Goal: Task Accomplishment & Management: Complete application form

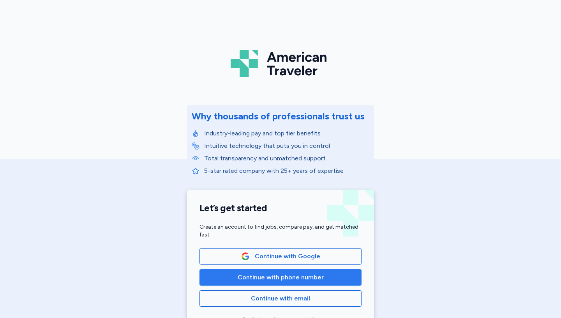
click at [275, 276] on span "Continue with phone number" at bounding box center [281, 276] width 86 height 9
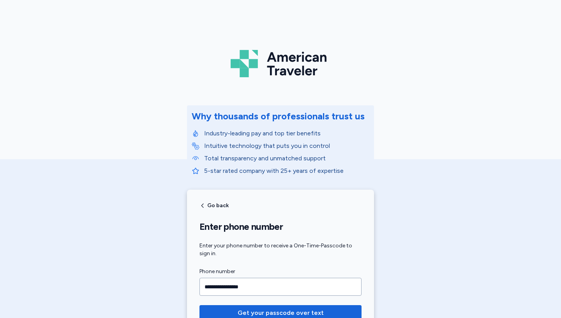
type input "**********"
click at [199, 305] on button "Get your passcode over text" at bounding box center [280, 313] width 162 height 16
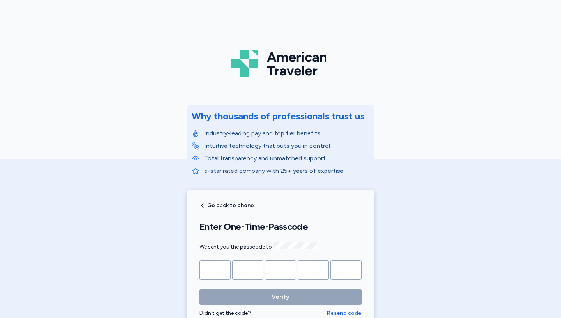
scroll to position [30, 0]
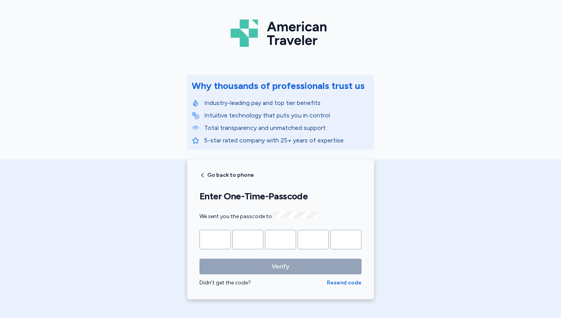
type input "*"
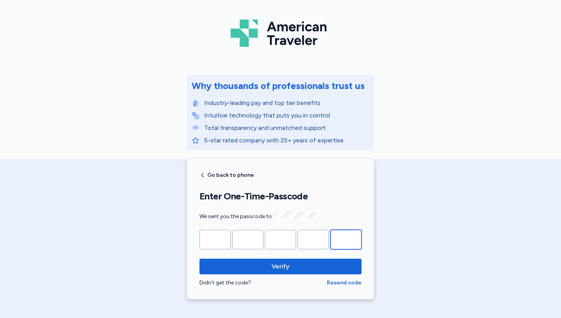
type input "*"
click at [199, 258] on button "Verify" at bounding box center [280, 266] width 162 height 16
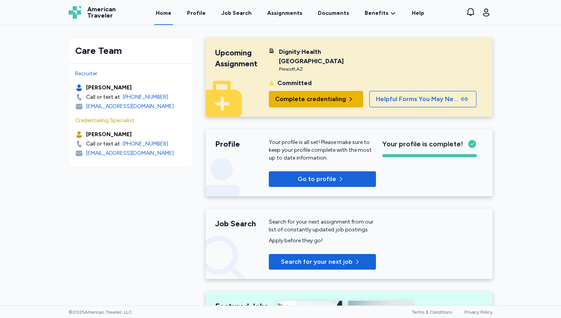
click at [312, 99] on span "Complete credentialing" at bounding box center [310, 98] width 71 height 9
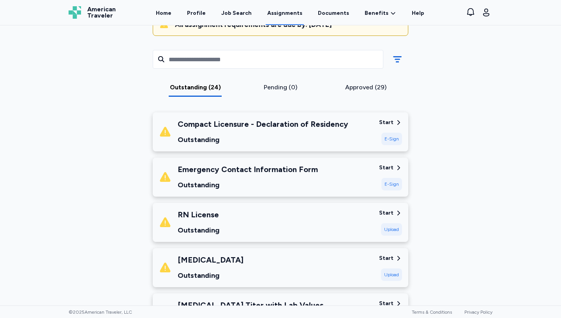
scroll to position [94, 0]
click at [309, 138] on div "Outstanding" at bounding box center [263, 139] width 171 height 11
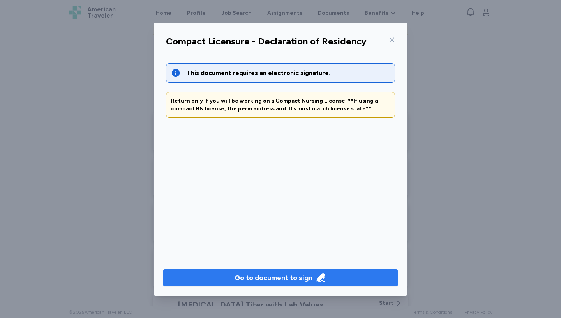
click at [251, 270] on button "Go to document to sign" at bounding box center [280, 277] width 235 height 17
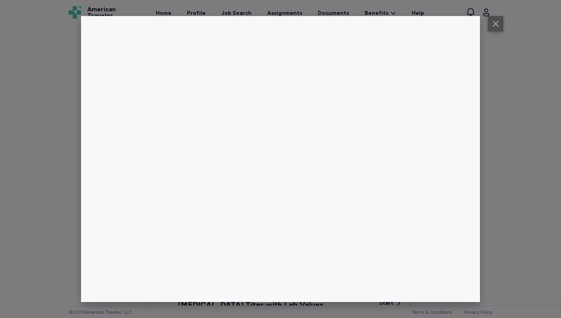
click at [492, 25] on button at bounding box center [496, 24] width 16 height 16
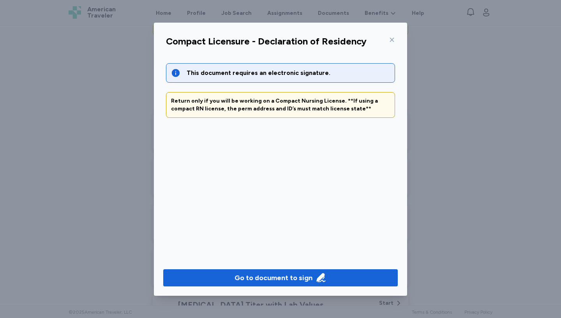
click at [391, 41] on icon at bounding box center [392, 40] width 6 height 6
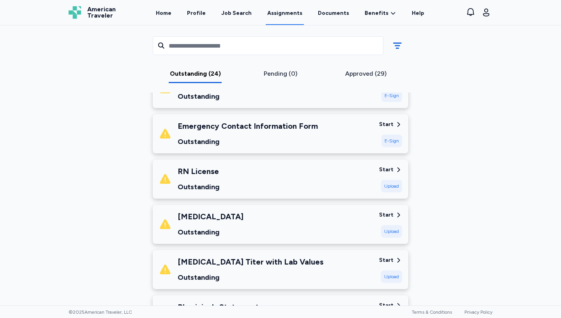
scroll to position [156, 0]
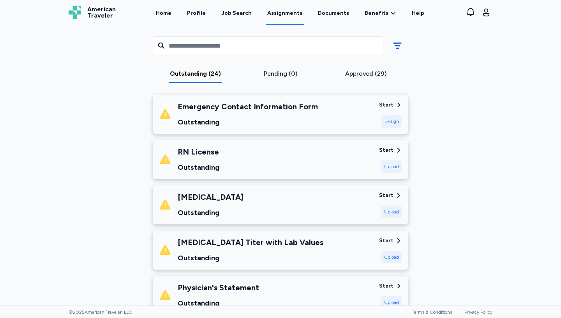
click at [385, 150] on div "Start" at bounding box center [386, 150] width 14 height 8
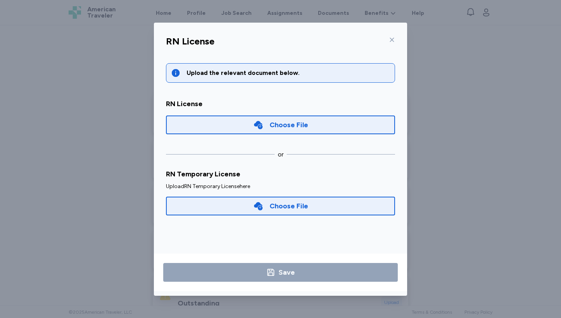
click at [256, 126] on icon at bounding box center [258, 125] width 10 height 10
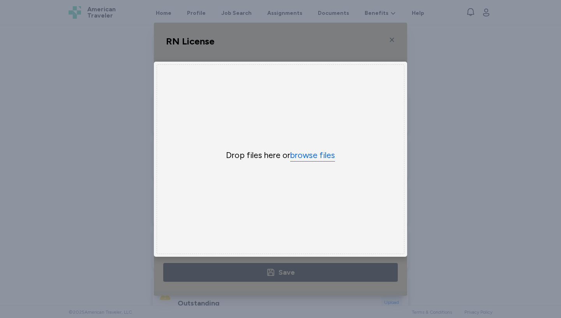
click at [323, 157] on button "browse files" at bounding box center [312, 155] width 45 height 11
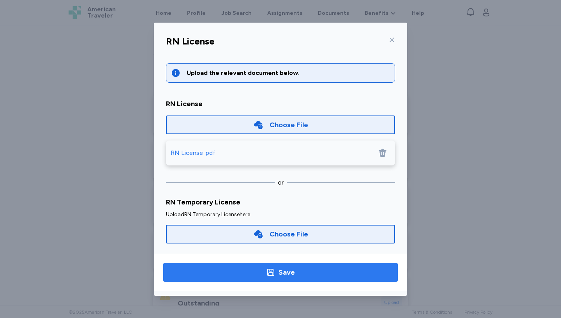
click at [269, 276] on icon "button" at bounding box center [270, 271] width 9 height 9
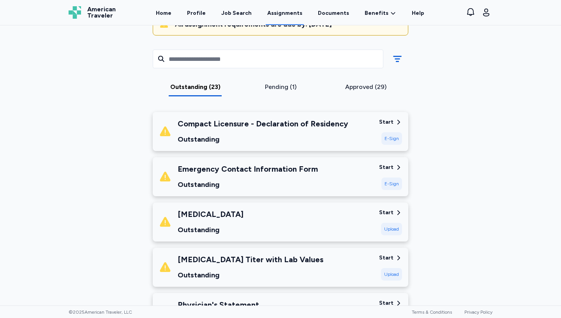
scroll to position [91, 0]
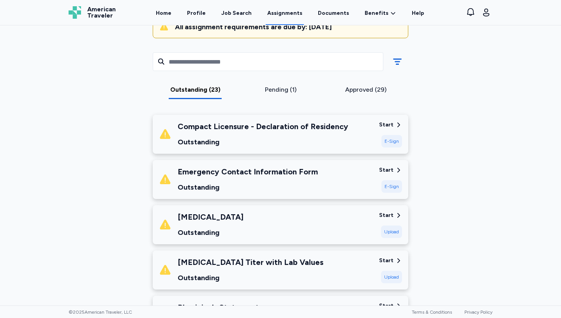
click at [377, 142] on div "Compact Licensure - Declaration of Residency Outstanding Start E-Sign" at bounding box center [281, 134] width 256 height 39
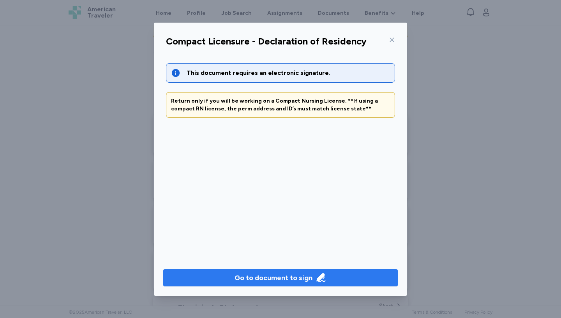
click at [279, 284] on button "Go to document to sign" at bounding box center [280, 277] width 235 height 17
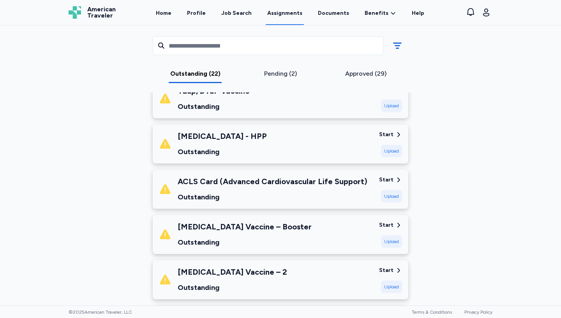
scroll to position [582, 0]
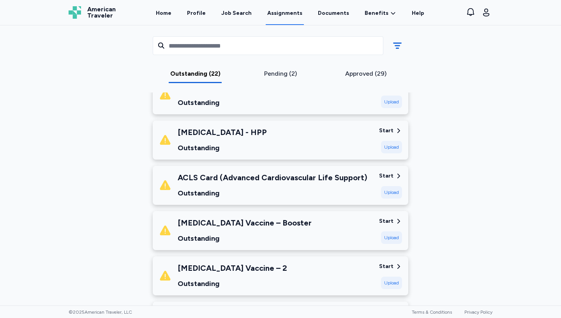
click at [387, 176] on div "Start" at bounding box center [386, 176] width 14 height 8
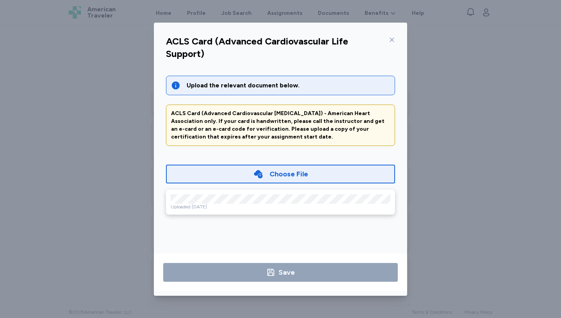
click at [300, 174] on div "Choose File" at bounding box center [289, 173] width 39 height 11
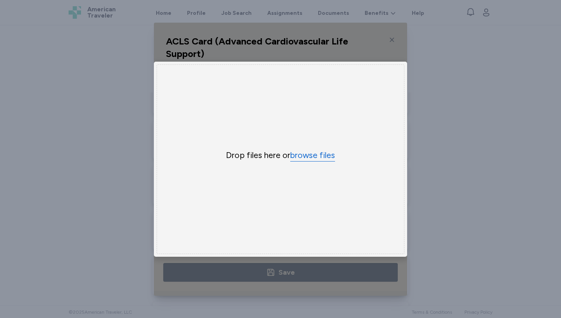
click at [314, 158] on button "browse files" at bounding box center [312, 155] width 45 height 11
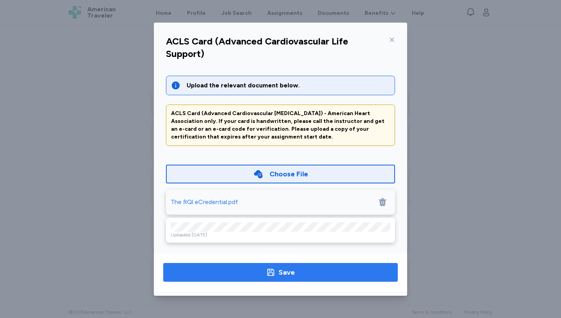
click at [243, 269] on span "Save" at bounding box center [280, 272] width 222 height 11
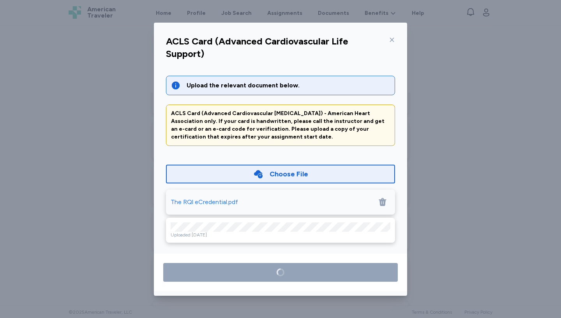
click at [392, 41] on icon at bounding box center [392, 40] width 6 height 6
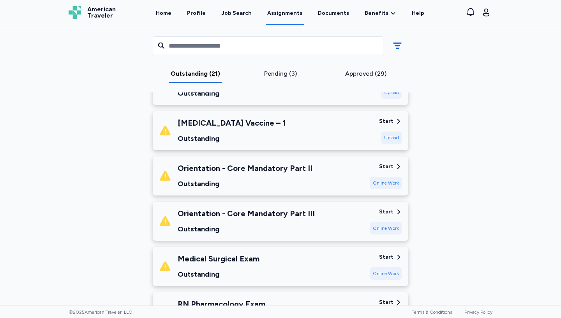
scroll to position [773, 0]
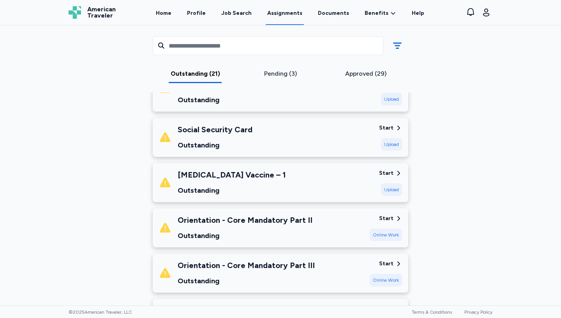
click at [388, 183] on div "Upload" at bounding box center [391, 189] width 21 height 12
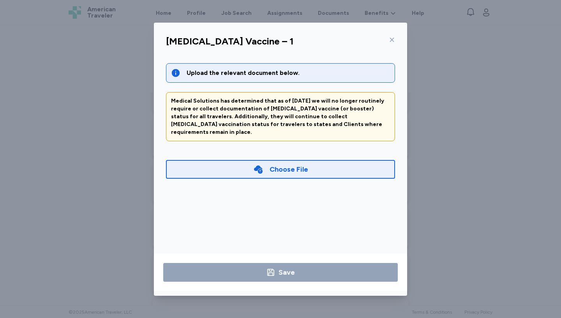
click at [301, 164] on div "Choose File" at bounding box center [289, 169] width 39 height 11
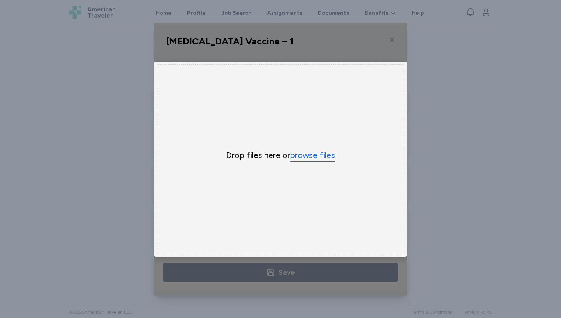
click at [306, 159] on button "browse files" at bounding box center [312, 155] width 45 height 11
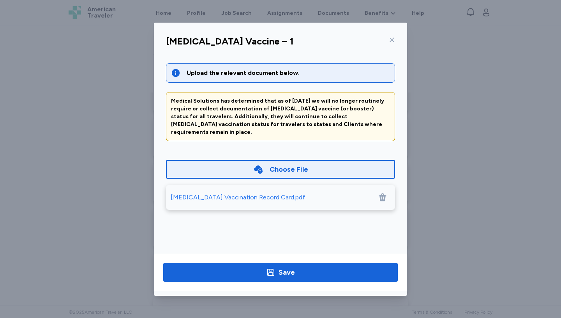
click at [257, 192] on div "[MEDICAL_DATA] Vaccination Record Card.pdf" at bounding box center [238, 196] width 134 height 9
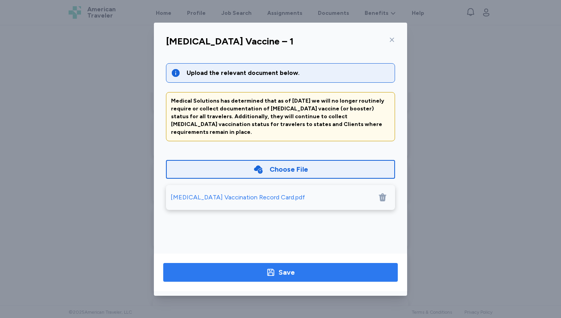
click at [312, 272] on span "Save" at bounding box center [280, 272] width 222 height 11
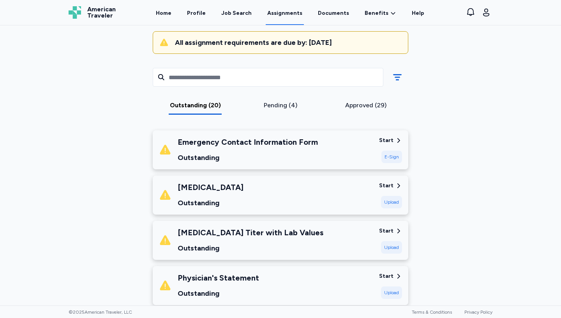
scroll to position [75, 0]
click at [356, 153] on div "Emergency Contact Information Form Outstanding" at bounding box center [266, 150] width 214 height 26
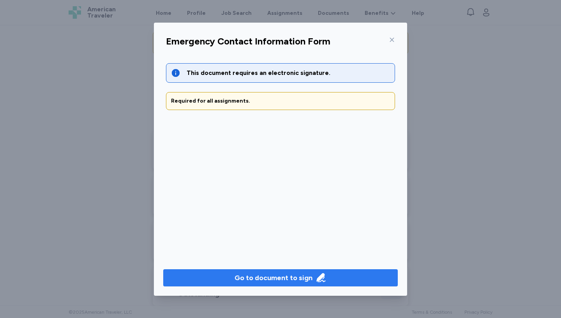
click at [262, 276] on div "Go to document to sign" at bounding box center [274, 277] width 78 height 11
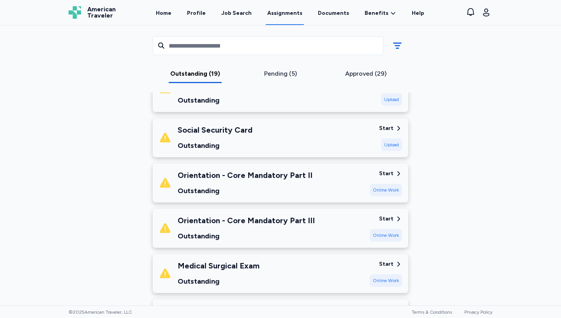
scroll to position [729, 0]
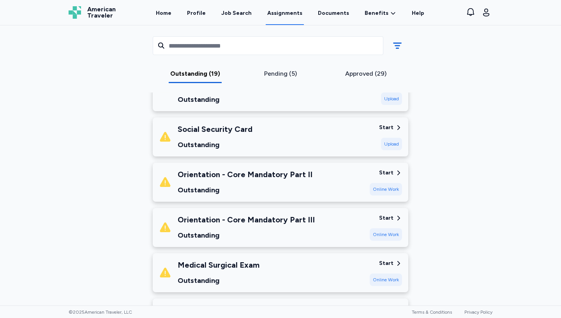
click at [332, 177] on div "Orientation - Core Mandatory Part II Outstanding" at bounding box center [261, 182] width 205 height 26
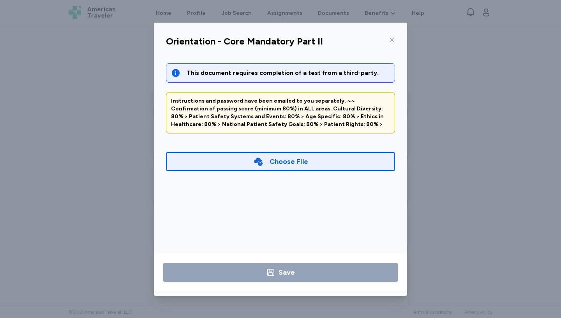
click at [392, 38] on icon at bounding box center [392, 40] width 6 height 6
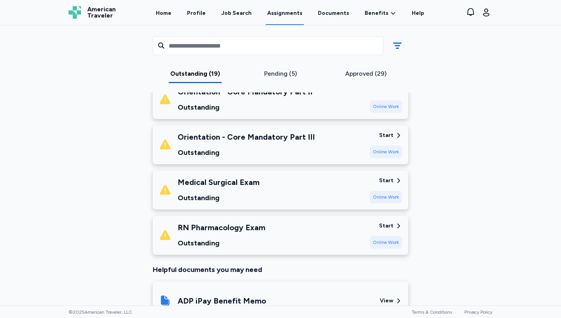
scroll to position [814, 0]
